Goal: Information Seeking & Learning: Learn about a topic

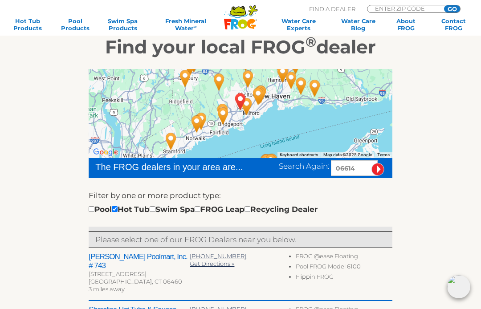
scroll to position [115, 0]
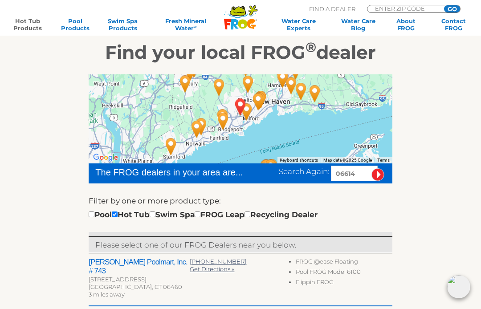
click at [28, 23] on link "Hot Tub Products" at bounding box center [27, 24] width 37 height 14
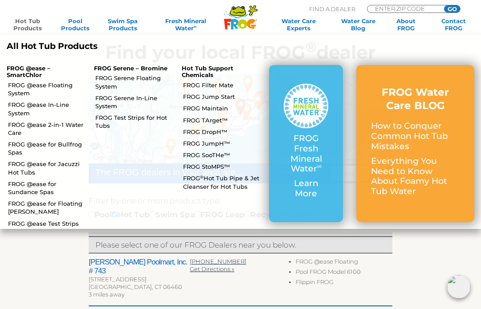
click at [39, 143] on link "FROG @ease for Bullfrog Spas" at bounding box center [47, 148] width 79 height 16
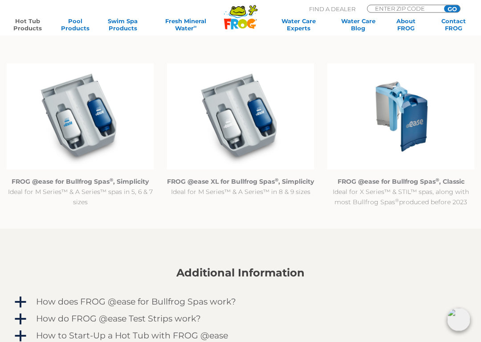
scroll to position [800, 0]
click at [421, 130] on img at bounding box center [400, 116] width 147 height 106
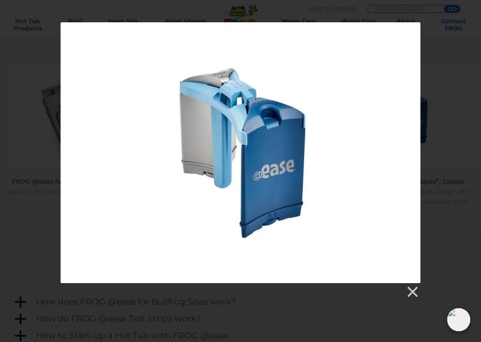
click at [408, 287] on link at bounding box center [411, 291] width 13 height 13
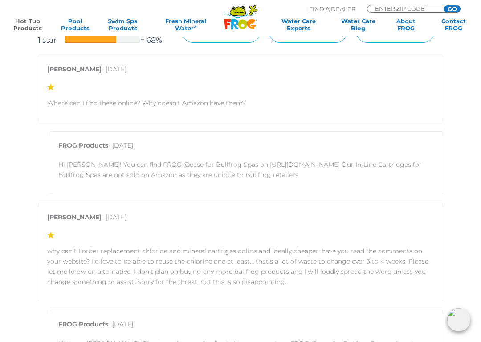
scroll to position [1438, 0]
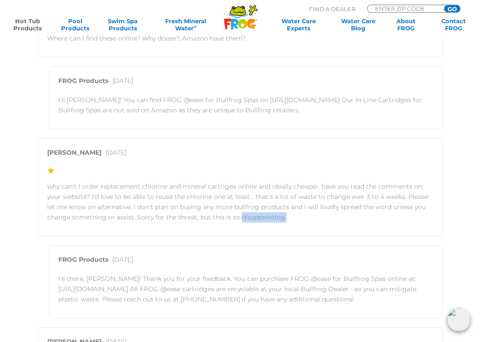
scroll to position [1499, 0]
click at [440, 232] on div "[PERSON_NAME] - [DATE] why can't I order replacement chlorine and mineral cartr…" at bounding box center [240, 187] width 405 height 98
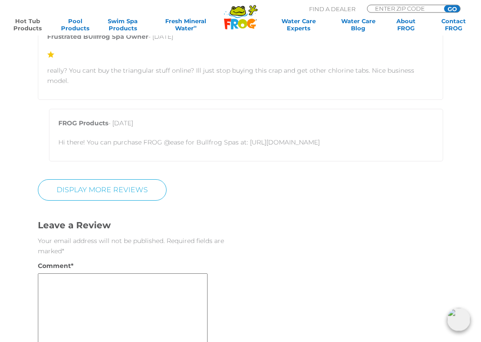
scroll to position [1987, 0]
click at [144, 180] on link "Display More Reviews" at bounding box center [102, 189] width 129 height 21
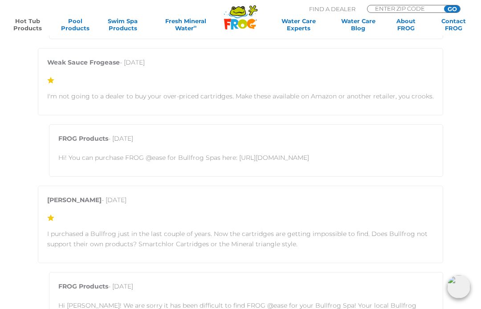
scroll to position [2108, 0]
click at [299, 153] on p "Hi! You can purchase FROG @ease for Bullfrog Spas here: [URL][DOMAIN_NAME]" at bounding box center [246, 158] width 376 height 10
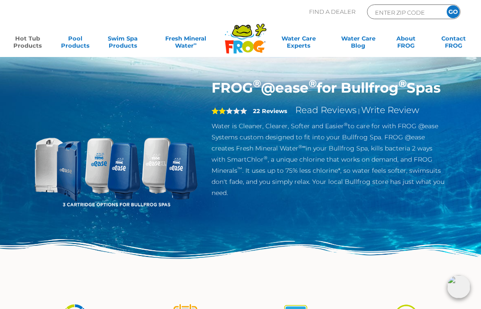
scroll to position [6, 0]
